Goal: Find specific page/section: Find specific page/section

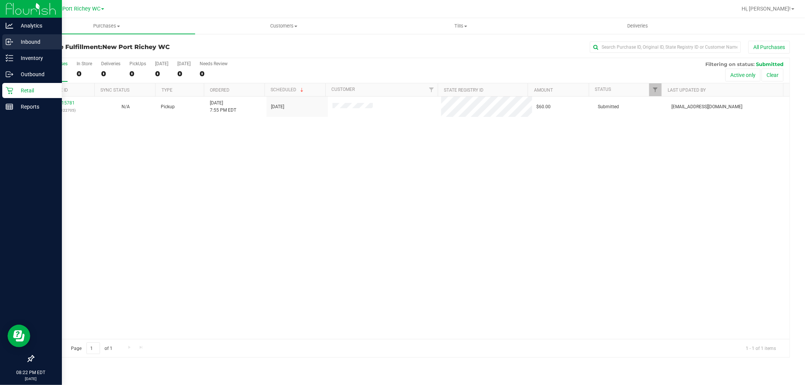
click at [18, 40] on p "Inbound" at bounding box center [35, 41] width 45 height 9
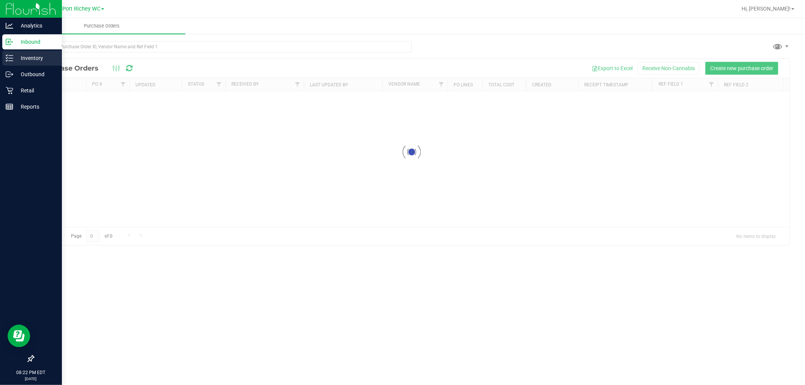
click at [47, 58] on p "Inventory" at bounding box center [35, 58] width 45 height 9
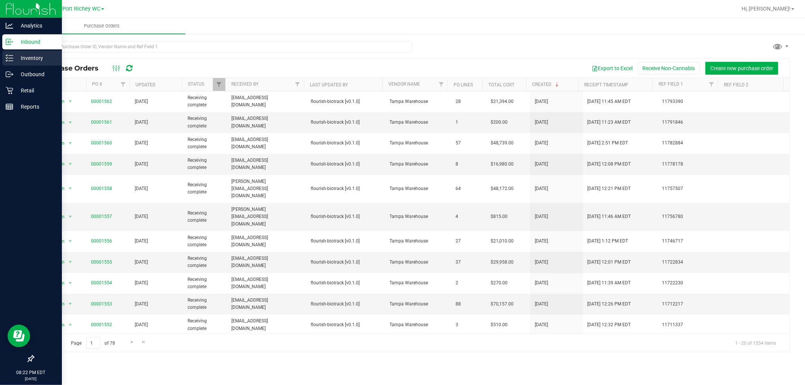
click at [12, 54] on icon at bounding box center [10, 58] width 8 height 8
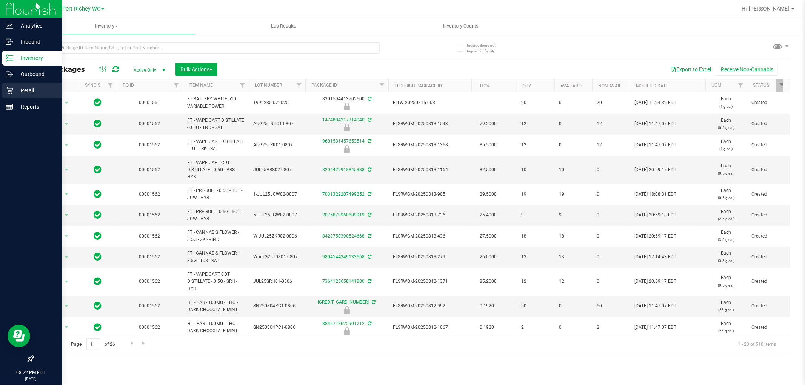
click at [13, 94] on p "Retail" at bounding box center [35, 90] width 45 height 9
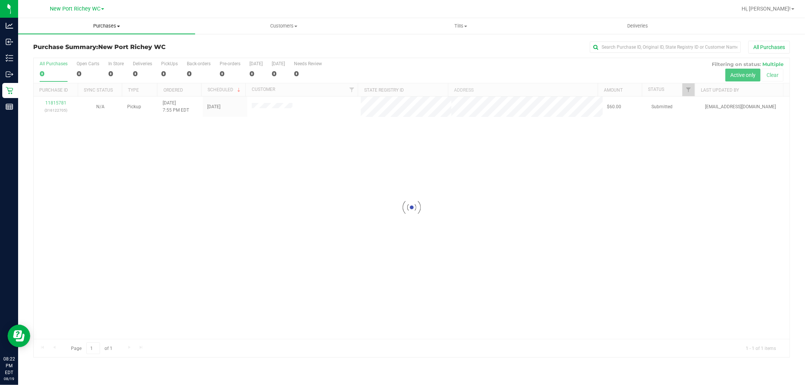
click at [120, 31] on uib-tab-heading "Purchases Summary of purchases Fulfillment All purchases" at bounding box center [106, 26] width 177 height 16
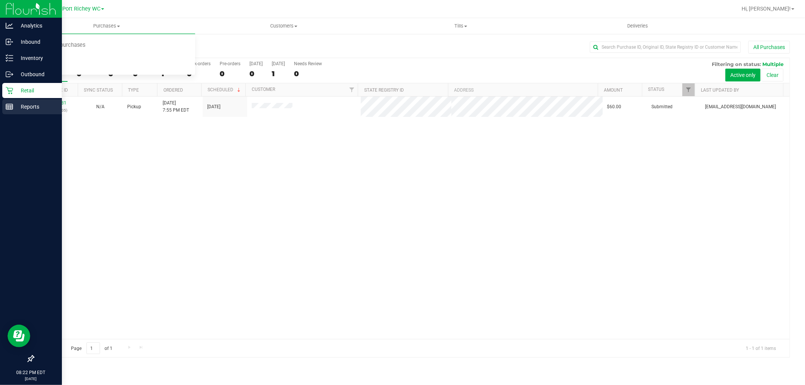
click at [15, 106] on p "Reports" at bounding box center [35, 106] width 45 height 9
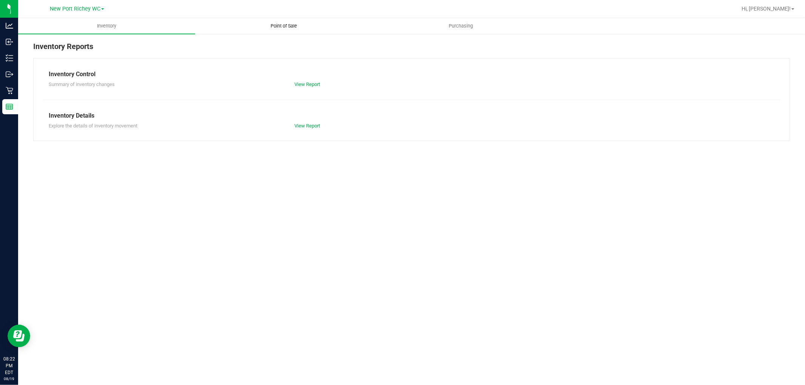
click at [283, 18] on uib-tab-heading "Point of Sale" at bounding box center [283, 25] width 176 height 15
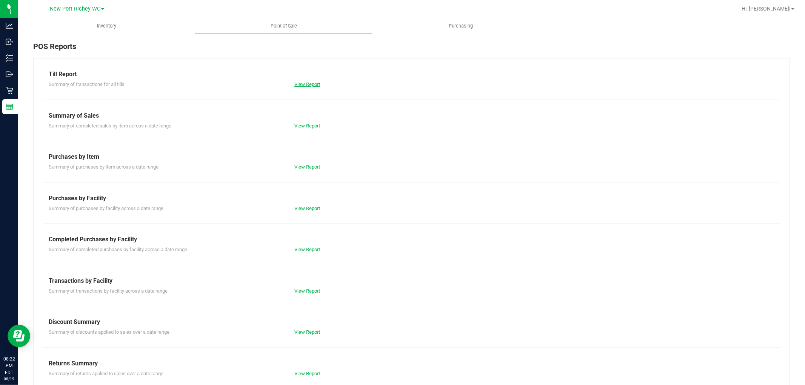
click at [313, 81] on link "View Report" at bounding box center [307, 84] width 26 height 6
